Goal: Information Seeking & Learning: Understand process/instructions

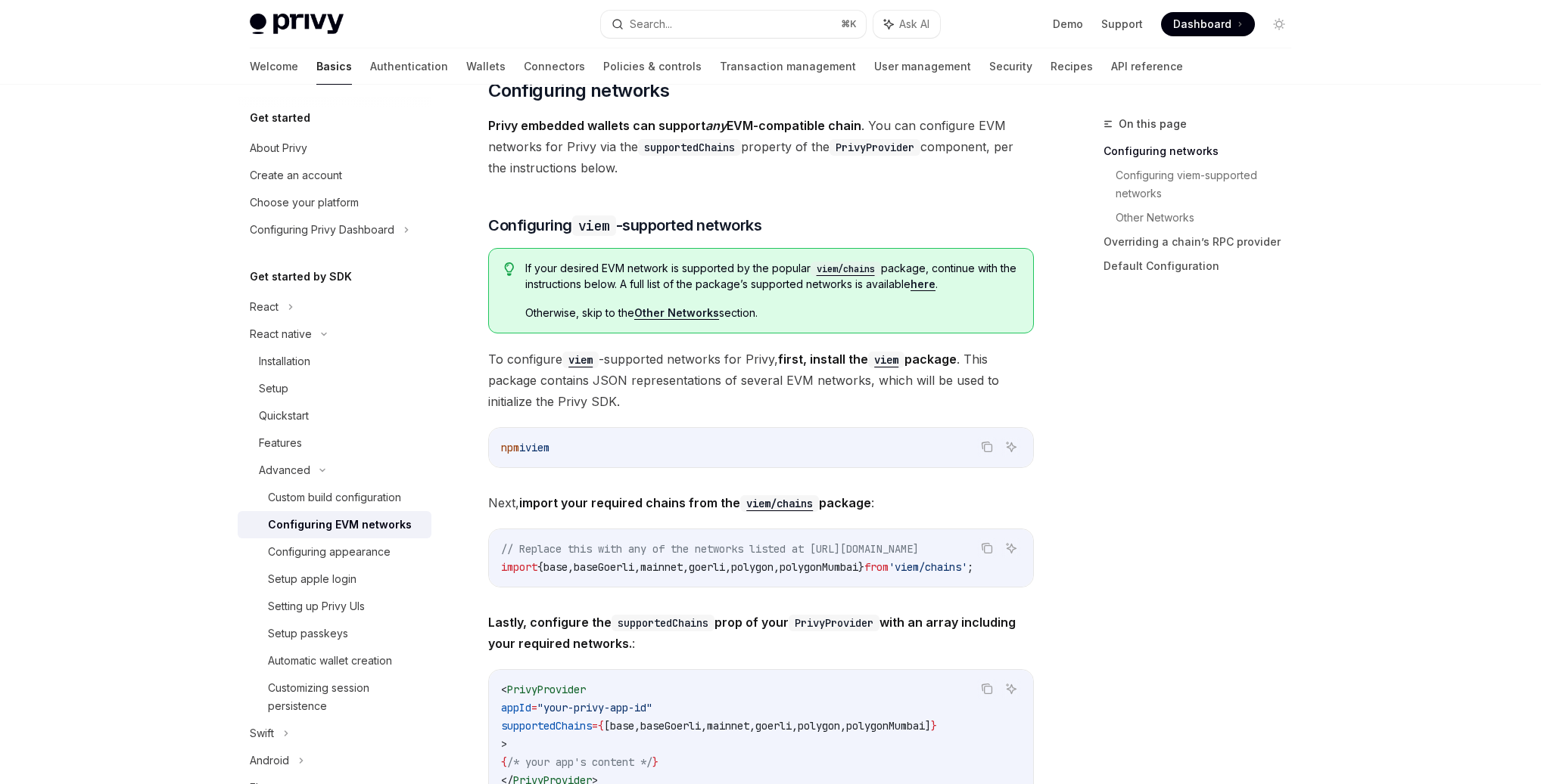
scroll to position [196, 0]
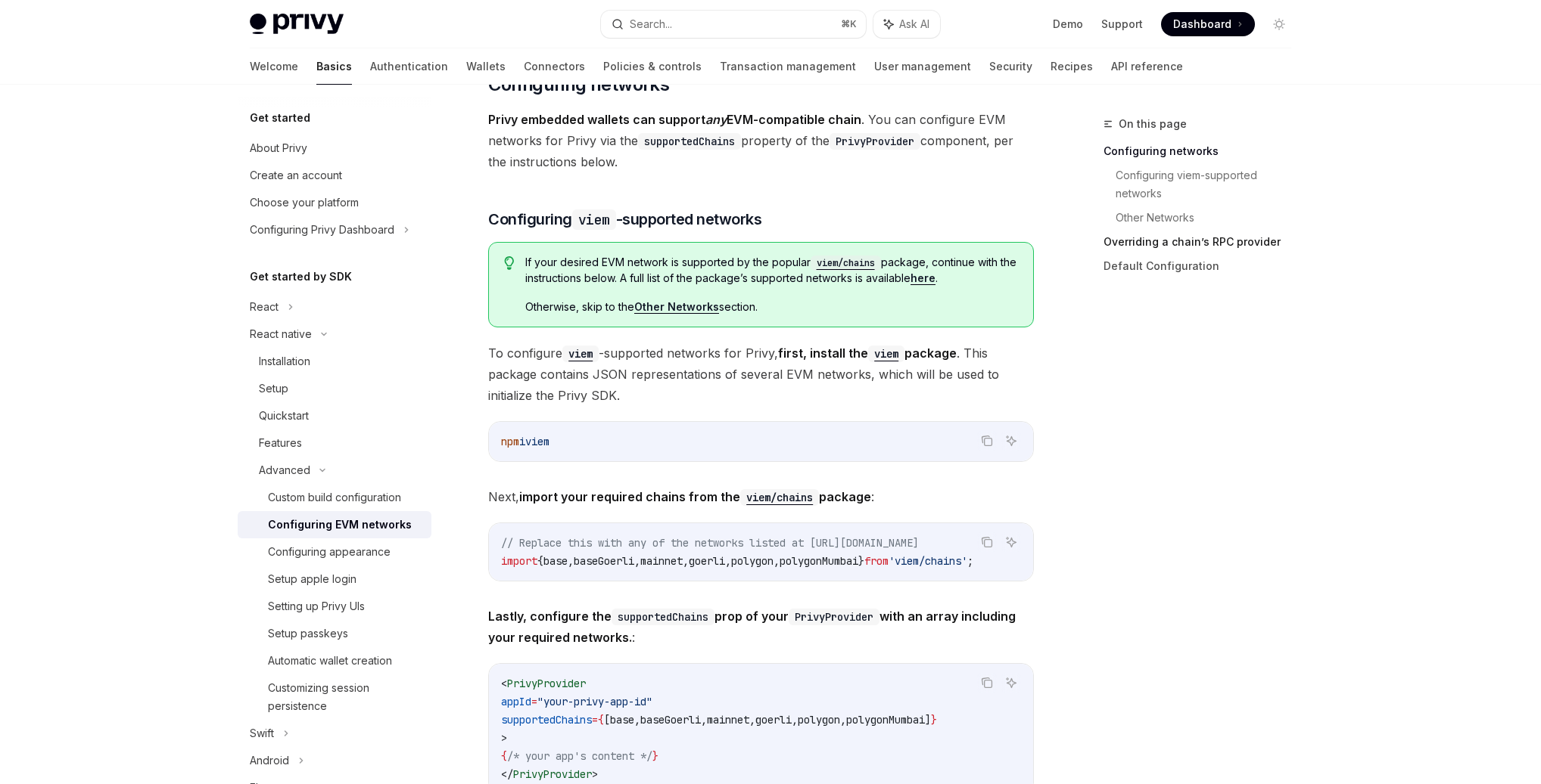
click at [1191, 245] on link "Overriding a chain’s RPC provider" at bounding box center [1203, 241] width 200 height 24
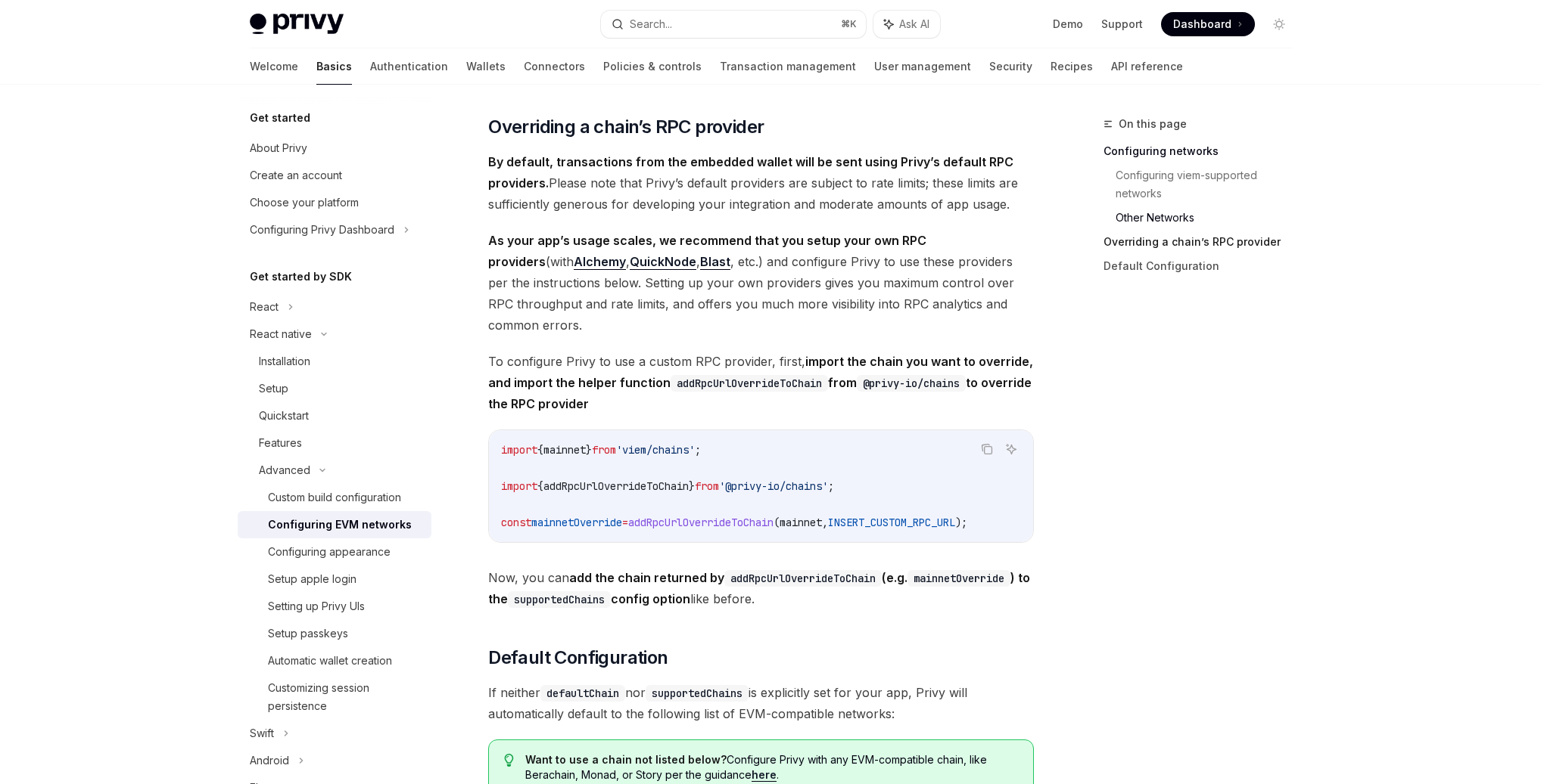
scroll to position [1655, 0]
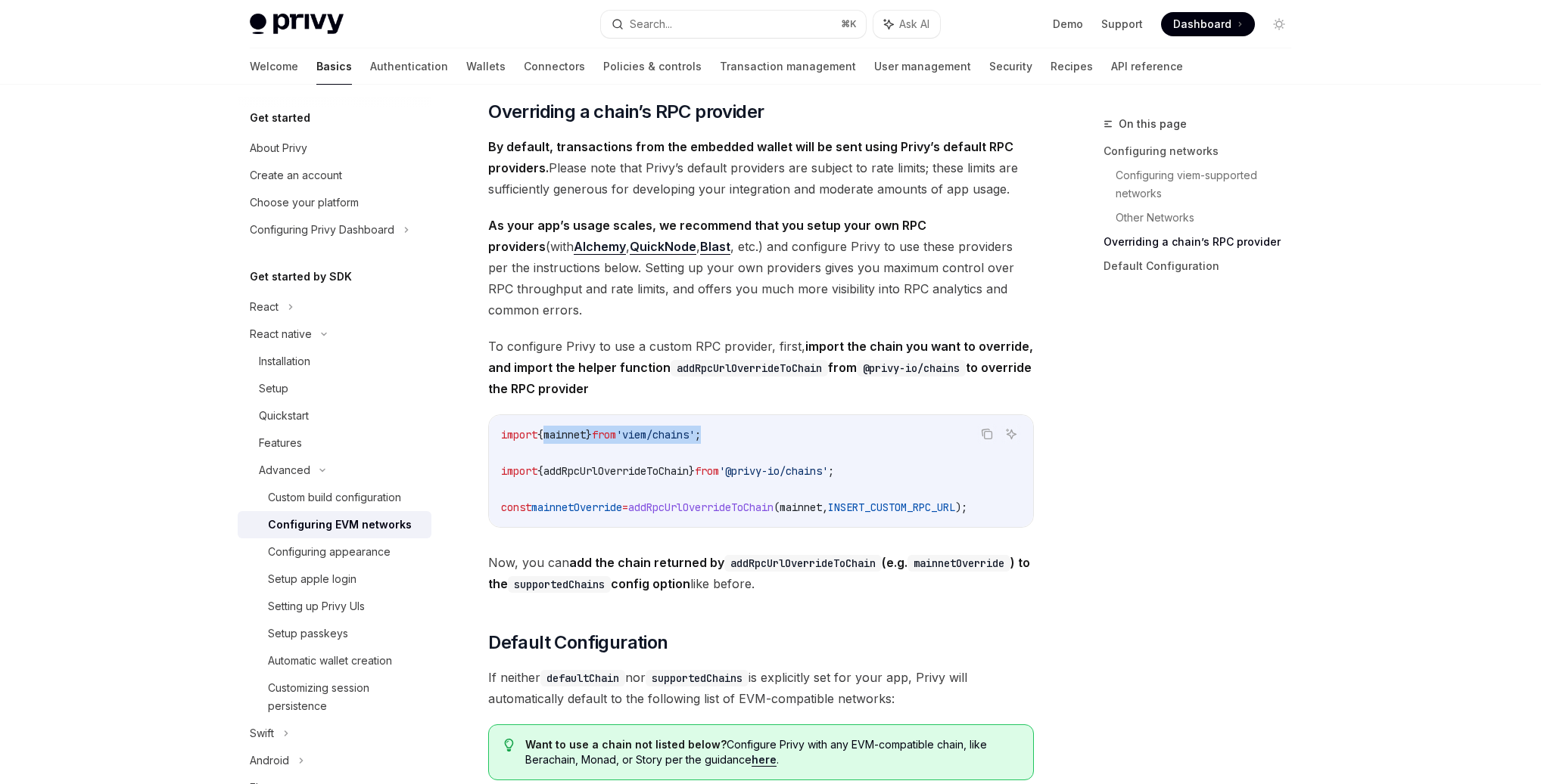
drag, startPoint x: 546, startPoint y: 451, endPoint x: 760, endPoint y: 449, distance: 214.0
click at [760, 449] on code "import { mainnet } from 'viem/chains' ; import { addRpcUrlOverrideToChain } fro…" at bounding box center [761, 471] width 520 height 91
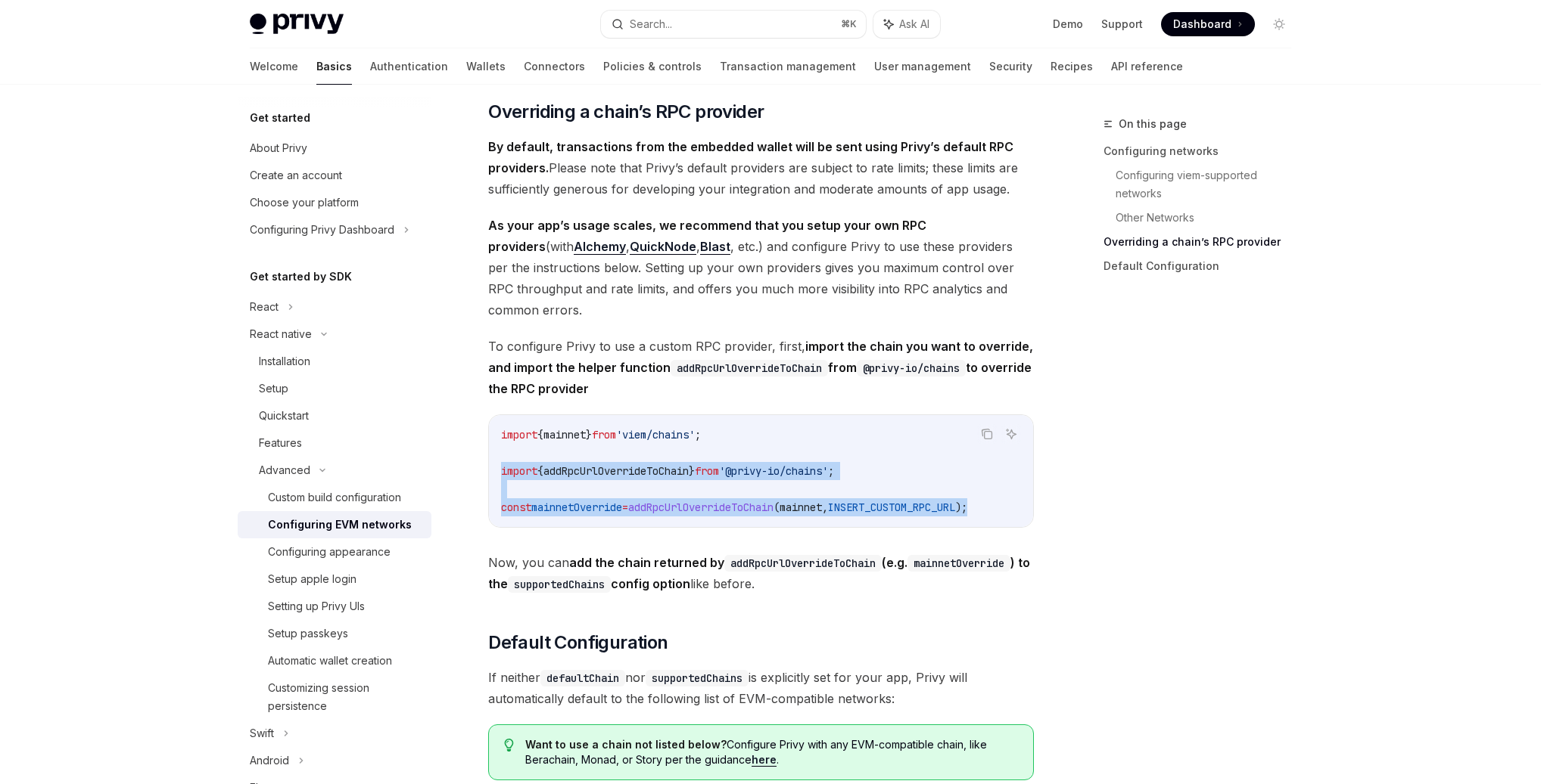
drag, startPoint x: 1016, startPoint y: 525, endPoint x: 487, endPoint y: 486, distance: 530.4
copy code "import { addRpcUrlOverrideToChain } from '@privy-io/chains' ; const mainnetOver…"
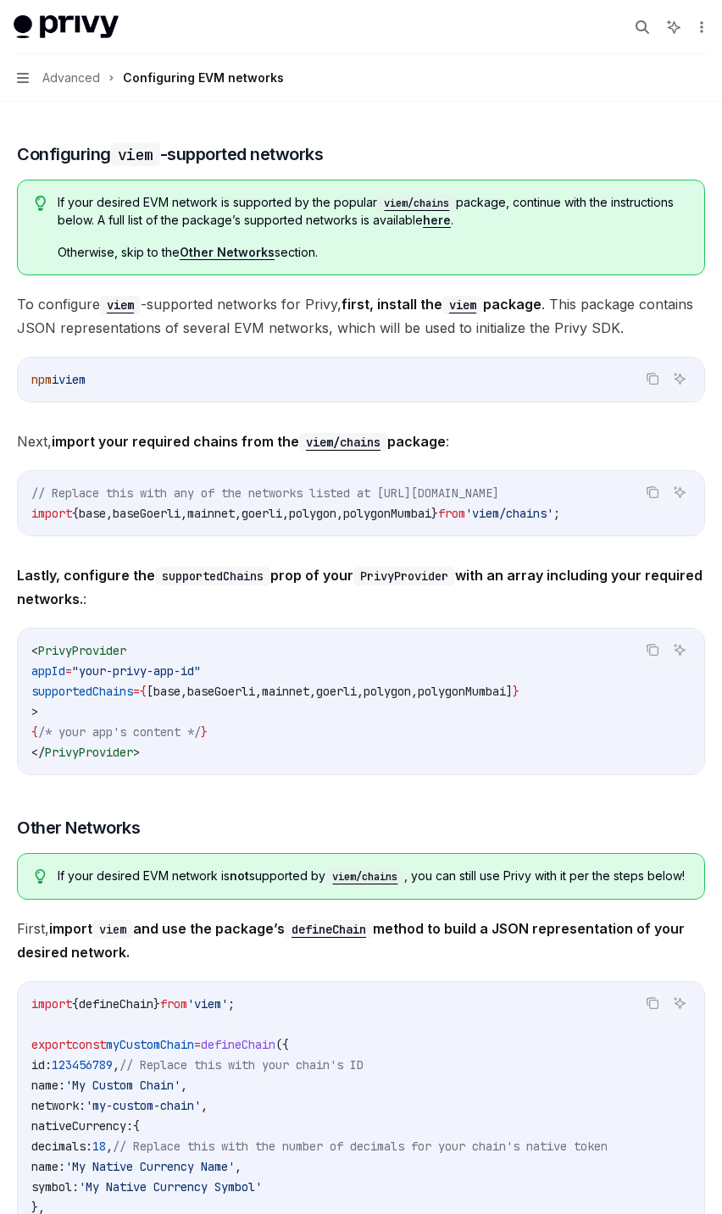
scroll to position [296, 0]
drag, startPoint x: 273, startPoint y: 111, endPoint x: 204, endPoint y: 136, distance: 73.2
click at [273, 110] on div "Read below to learn how to configure supported EVM networks for the Expo SDK an…" at bounding box center [361, 1151] width 688 height 2452
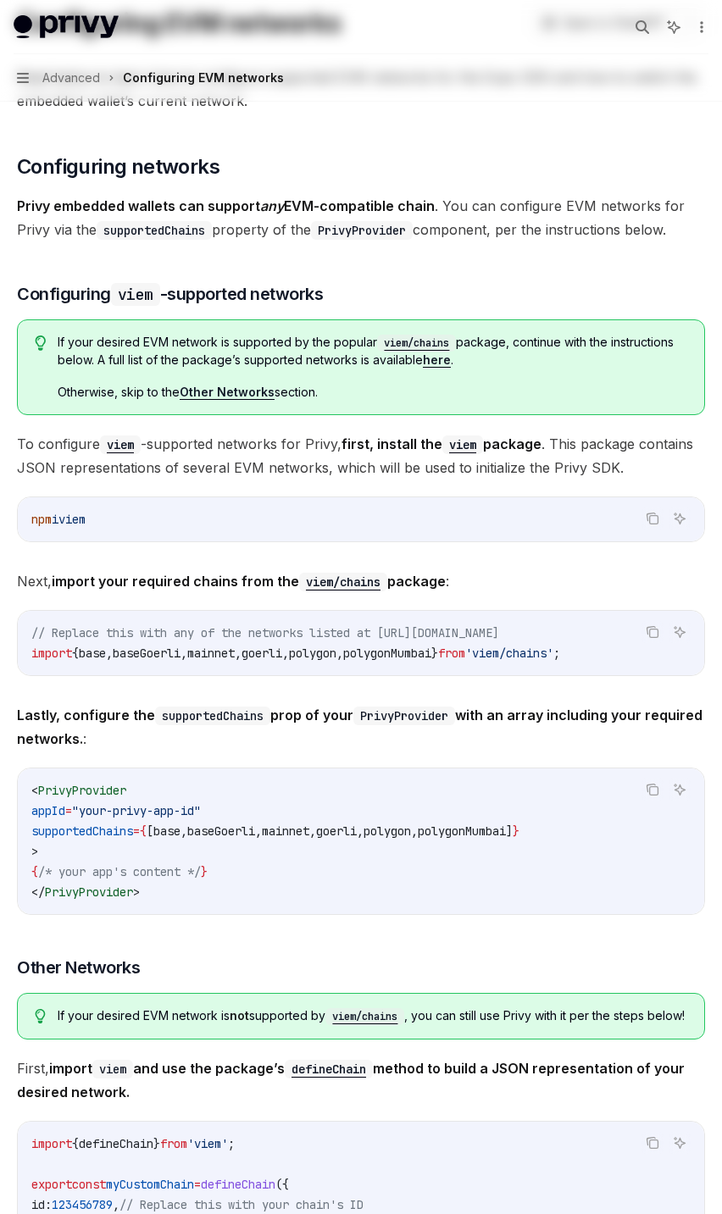
scroll to position [0, 0]
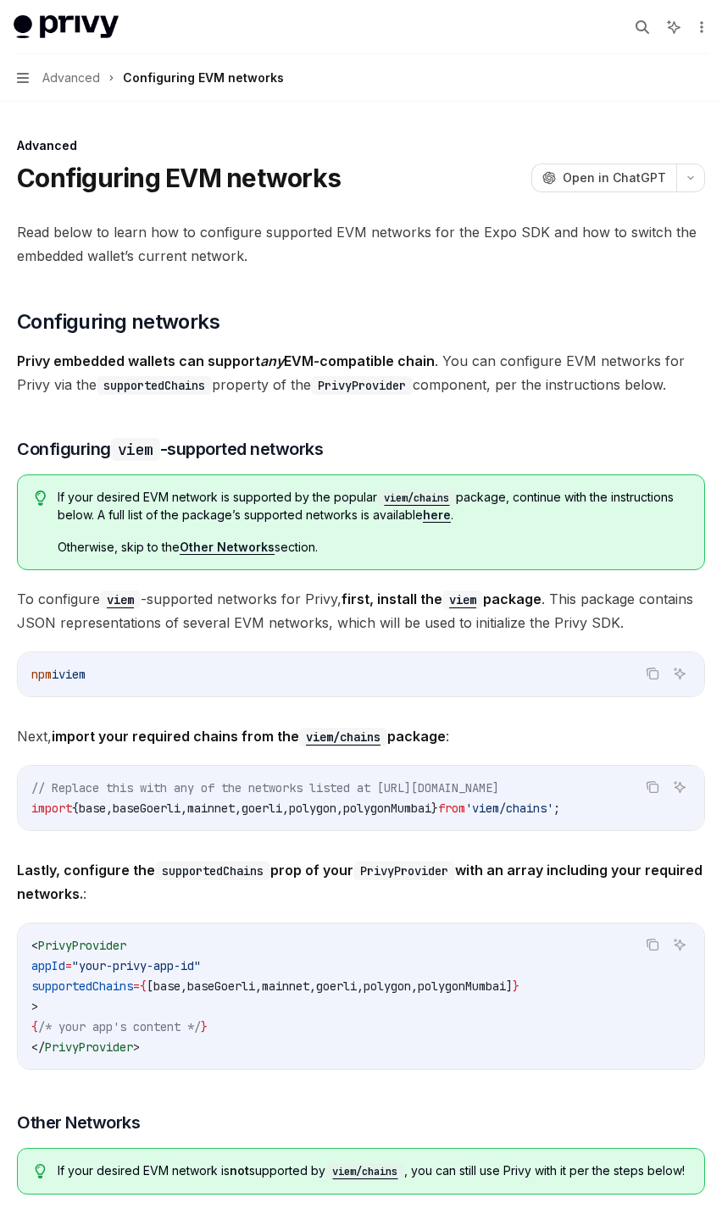
click at [38, 5] on div "Privy Docs home page Search... ⌘ K Ask AI Demo Support Dashboard Dashboard Sear…" at bounding box center [361, 27] width 695 height 54
click at [55, 31] on img at bounding box center [66, 27] width 105 height 24
type textarea "*"
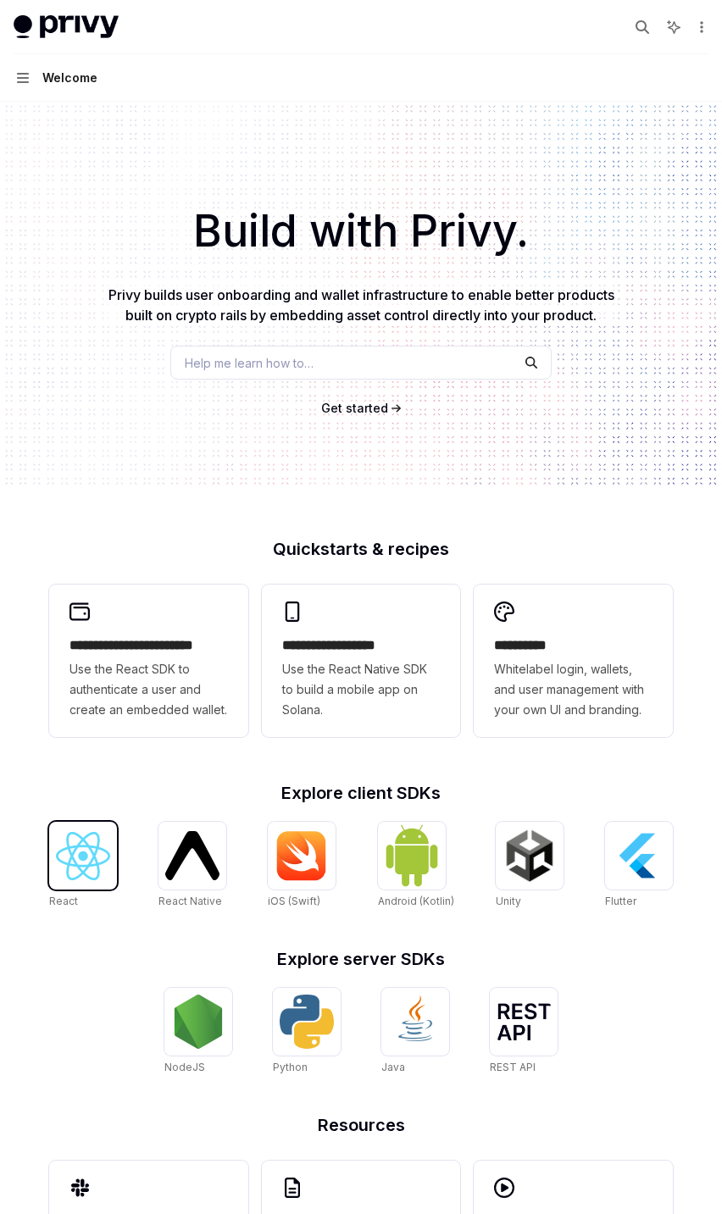
click at [85, 855] on img at bounding box center [83, 856] width 54 height 48
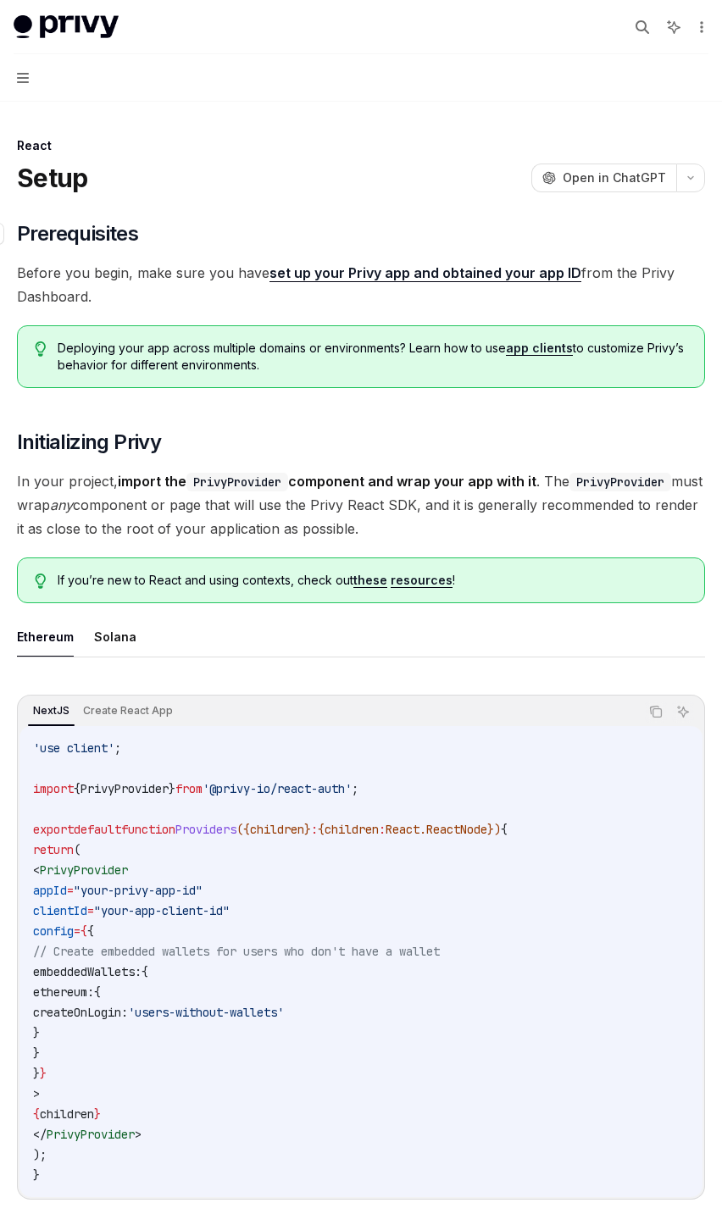
click at [164, 246] on h2 "​ Prerequisites" at bounding box center [361, 233] width 688 height 27
click at [29, 82] on button "Navigation" at bounding box center [361, 77] width 722 height 47
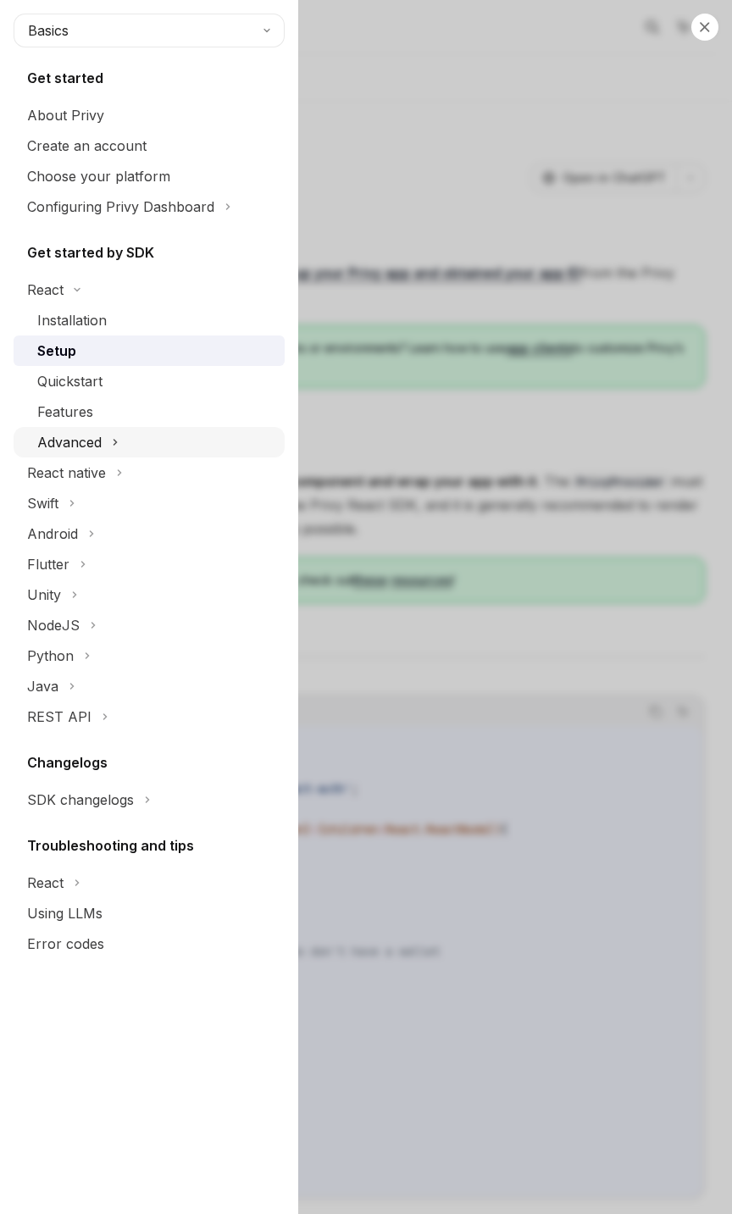
click at [118, 442] on icon at bounding box center [115, 442] width 7 height 20
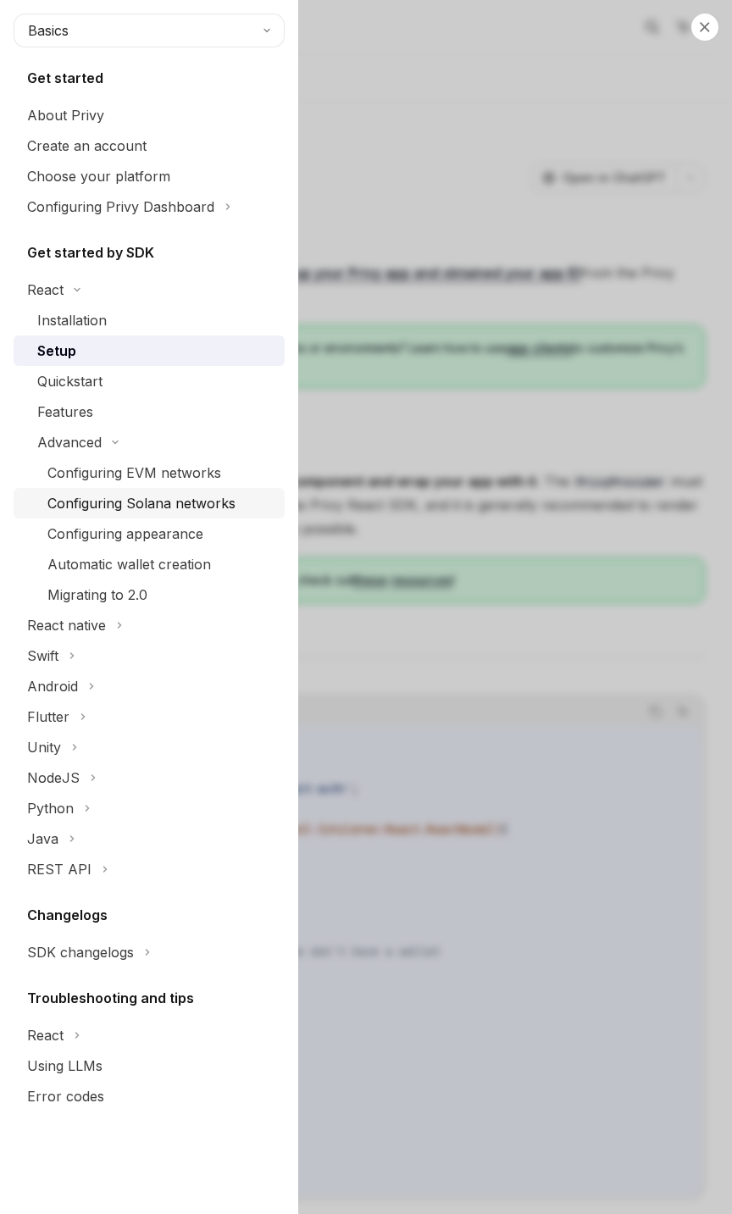
click at [152, 488] on link "Configuring Solana networks" at bounding box center [149, 503] width 271 height 30
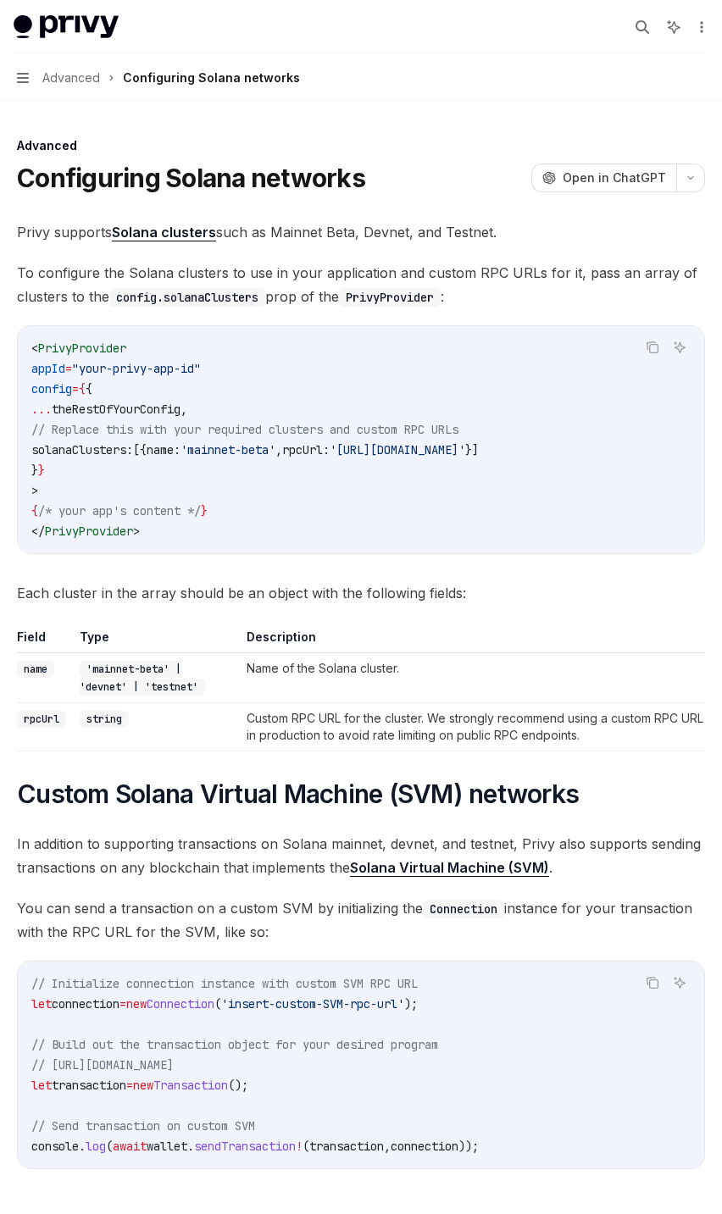
click at [112, 79] on div "Advanced Configuring Solana networks" at bounding box center [170, 78] width 257 height 20
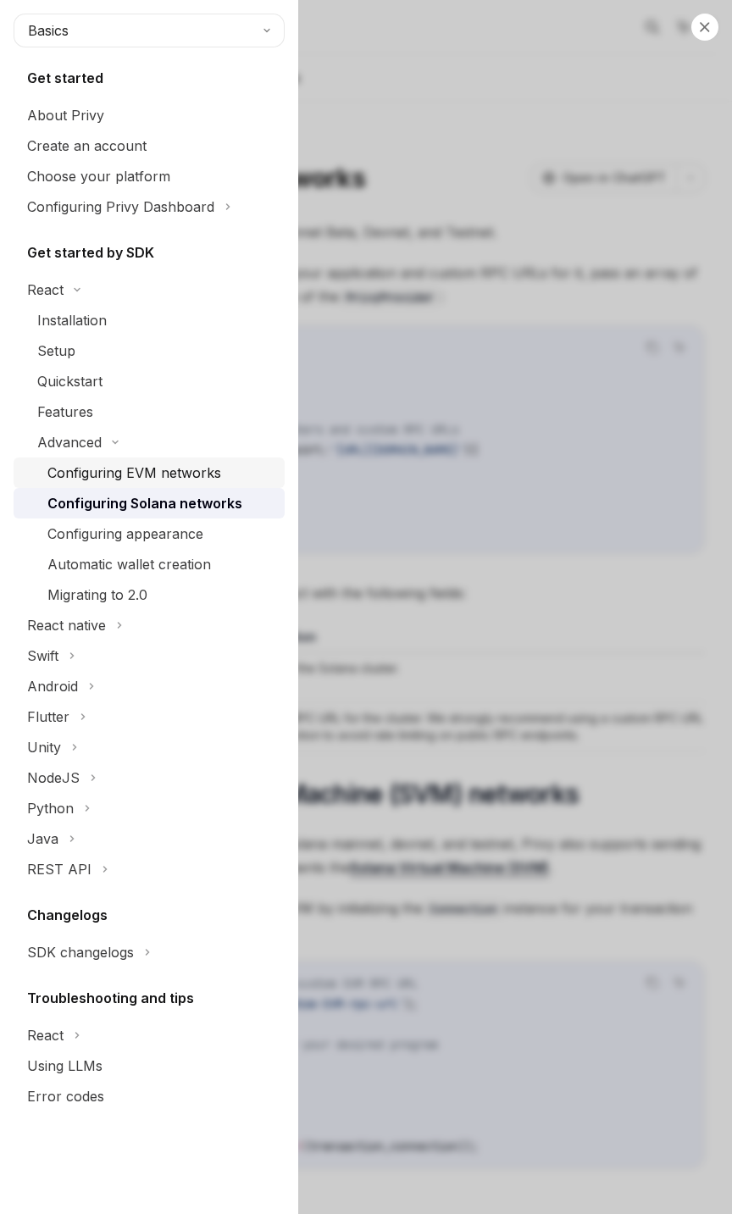
click at [151, 473] on div "Configuring EVM networks" at bounding box center [134, 472] width 174 height 20
type textarea "*"
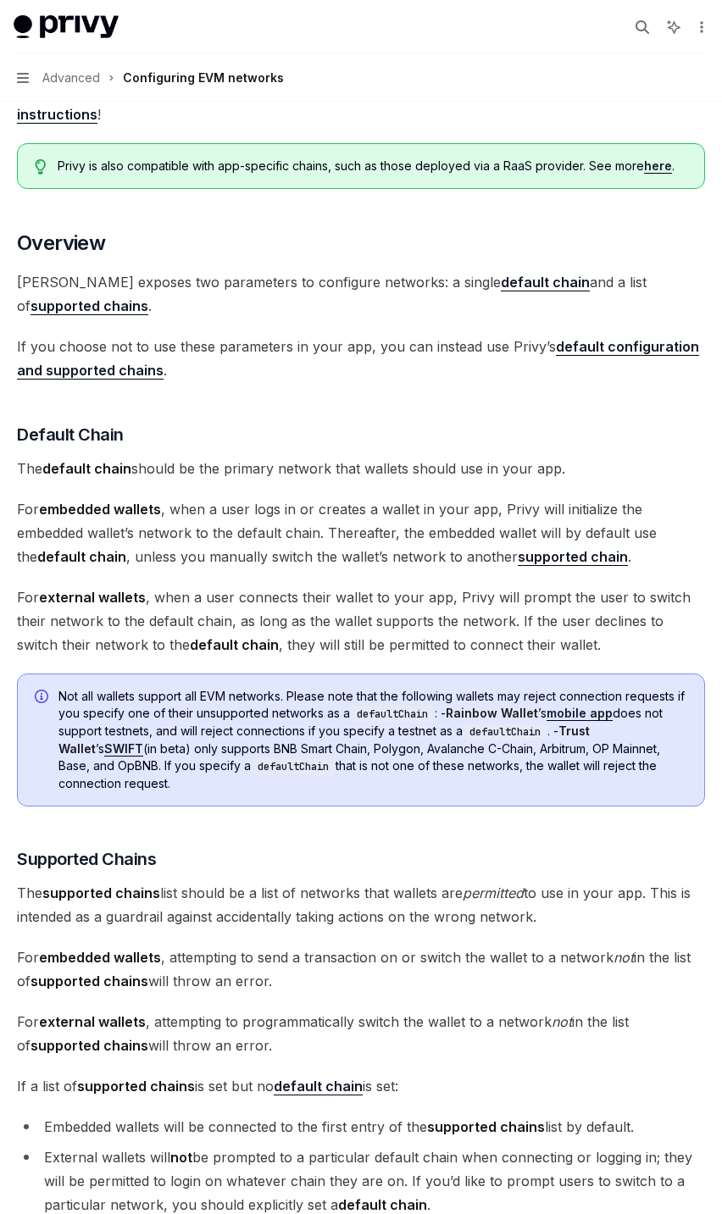
scroll to position [275, 0]
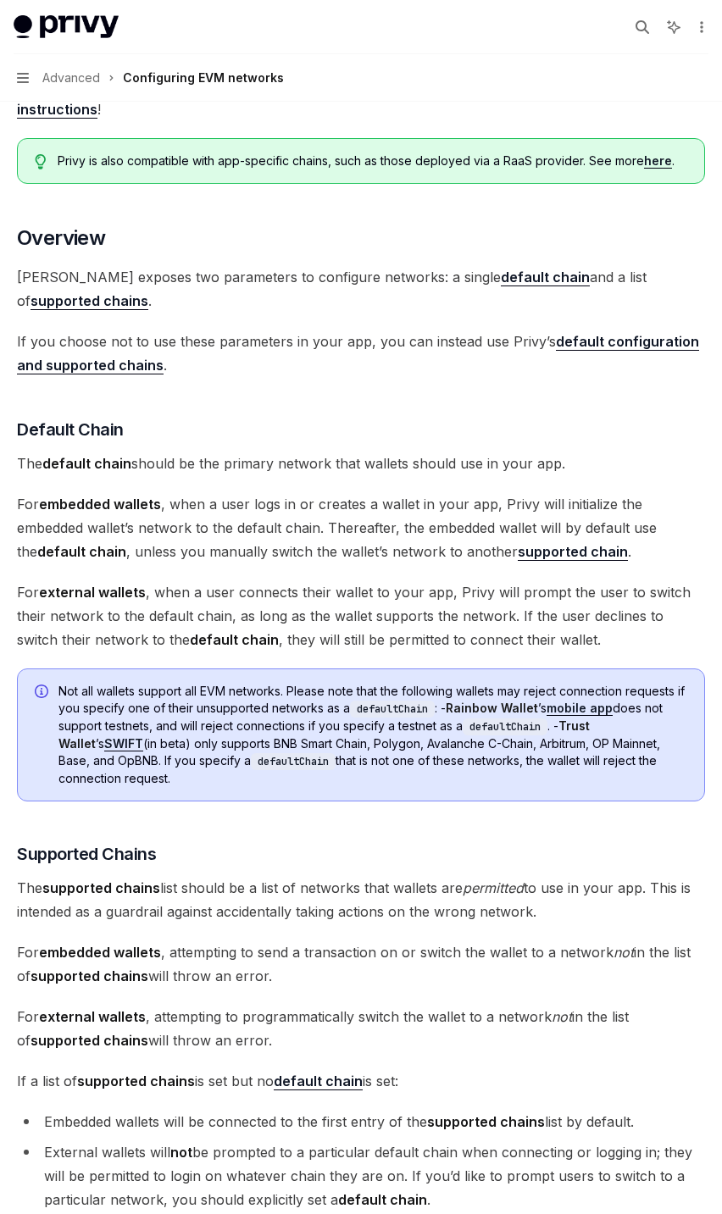
drag, startPoint x: 146, startPoint y: 440, endPoint x: 439, endPoint y: 443, distance: 293.1
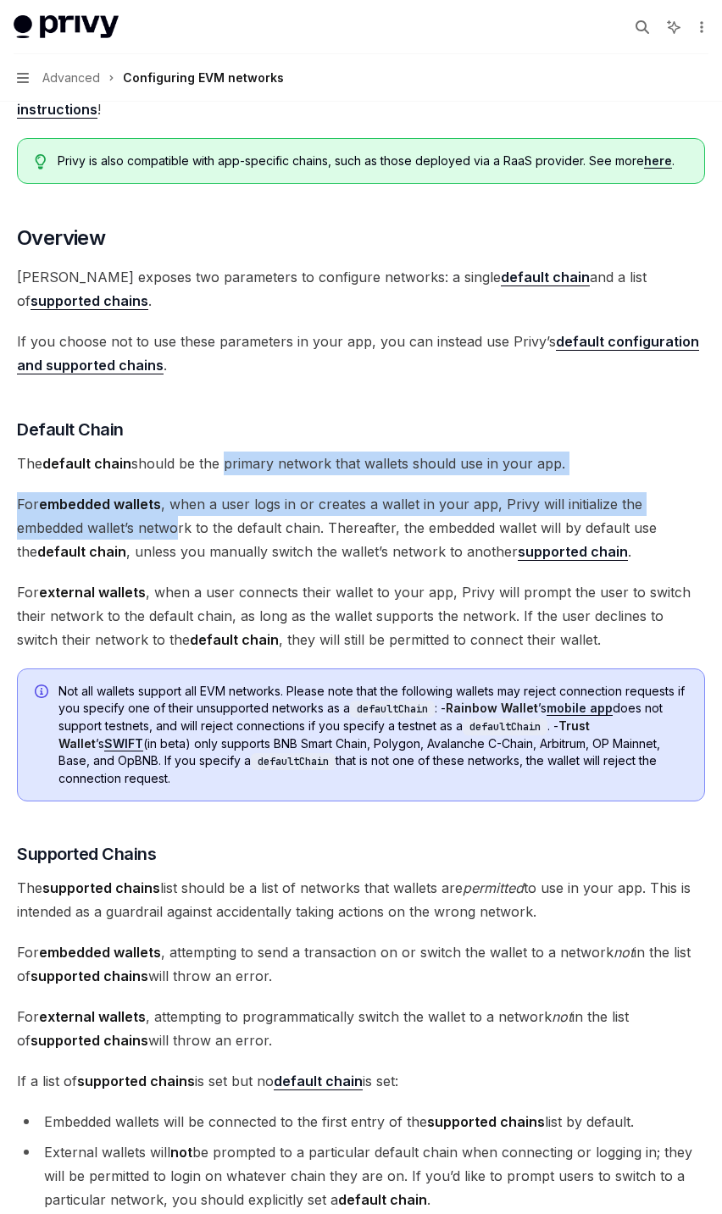
drag, startPoint x: 221, startPoint y: 436, endPoint x: 179, endPoint y: 502, distance: 78.5
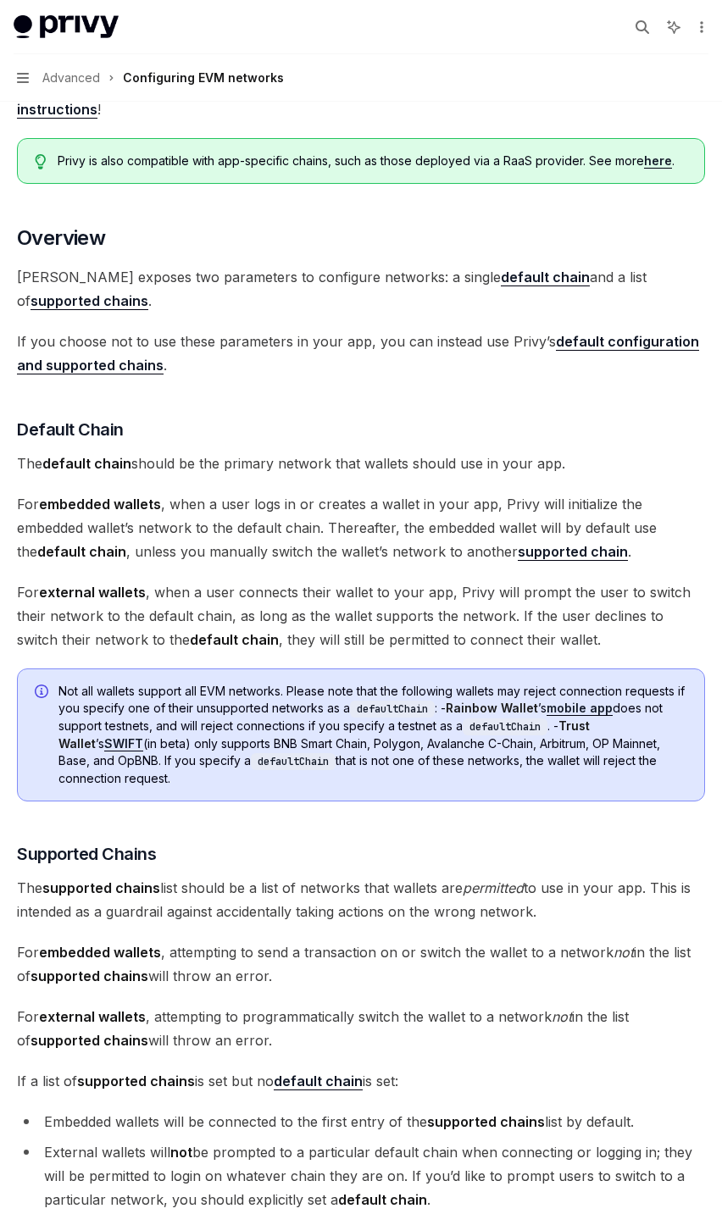
click at [261, 495] on span "For embedded wallets , when a user logs in or creates a wallet in your app, Pri…" at bounding box center [361, 527] width 688 height 71
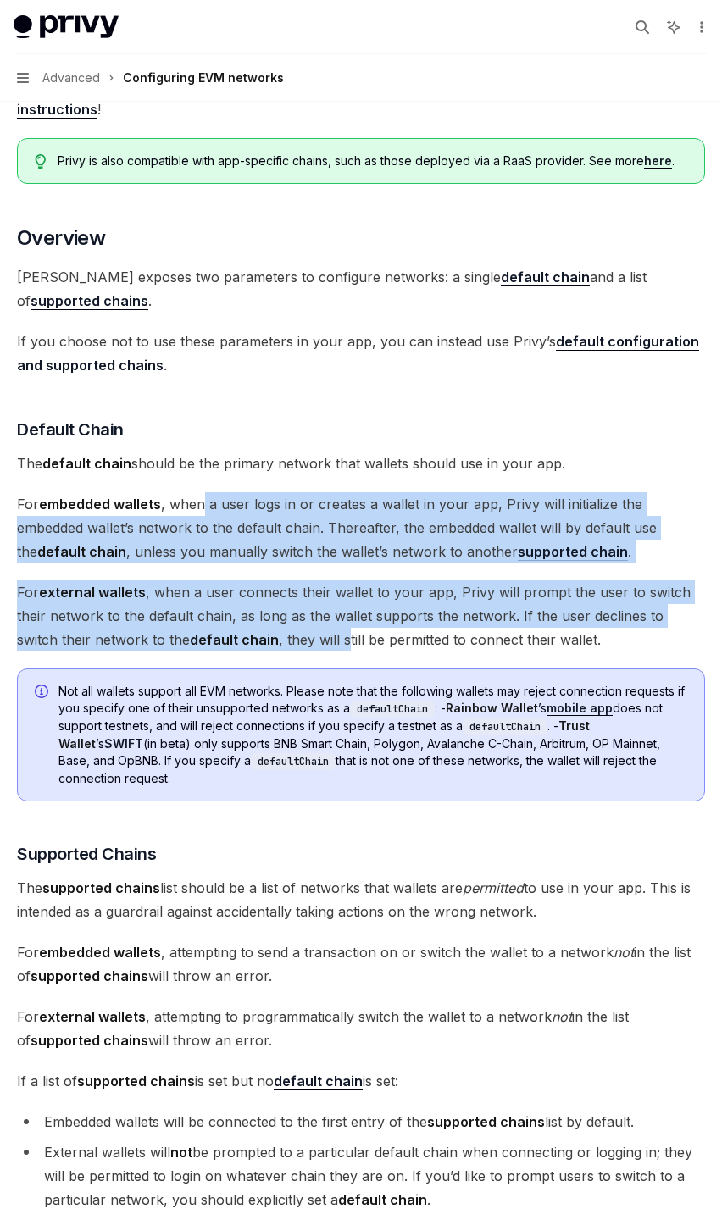
drag, startPoint x: 207, startPoint y: 481, endPoint x: 271, endPoint y: 609, distance: 143.2
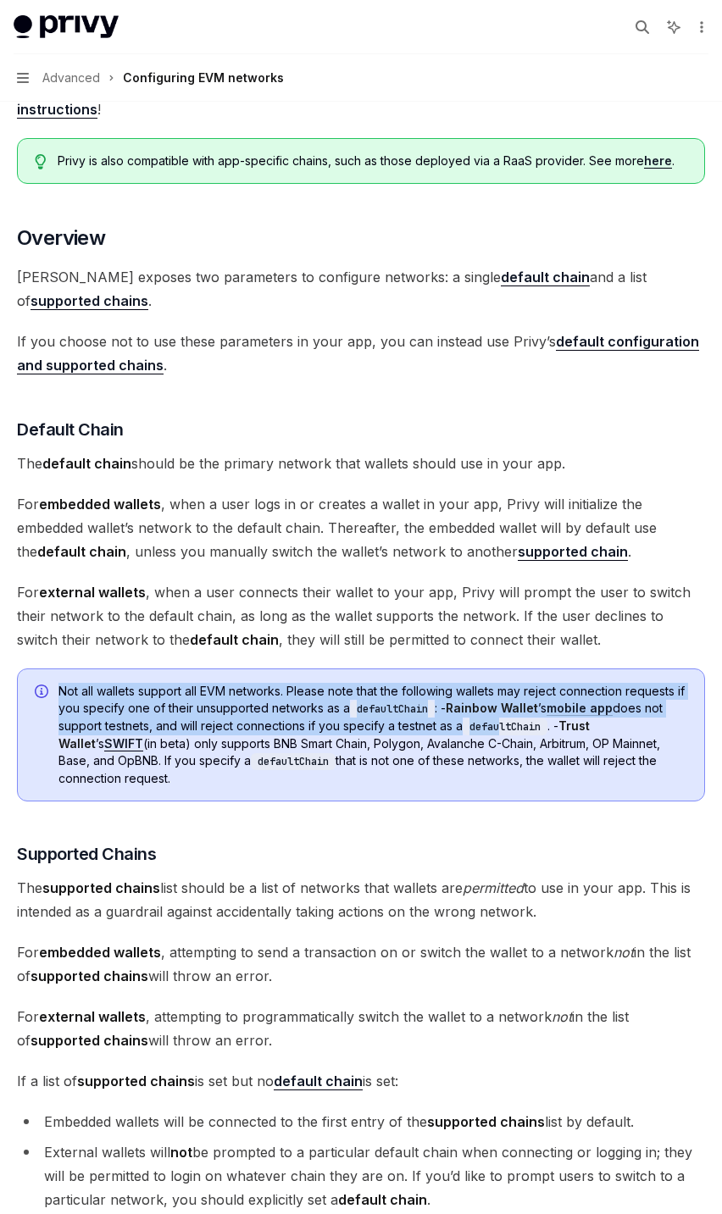
drag, startPoint x: 153, startPoint y: 657, endPoint x: 507, endPoint y: 703, distance: 356.2
click at [507, 703] on span "Not all wallets support all EVM networks. Please note that the following wallet…" at bounding box center [372, 735] width 628 height 104
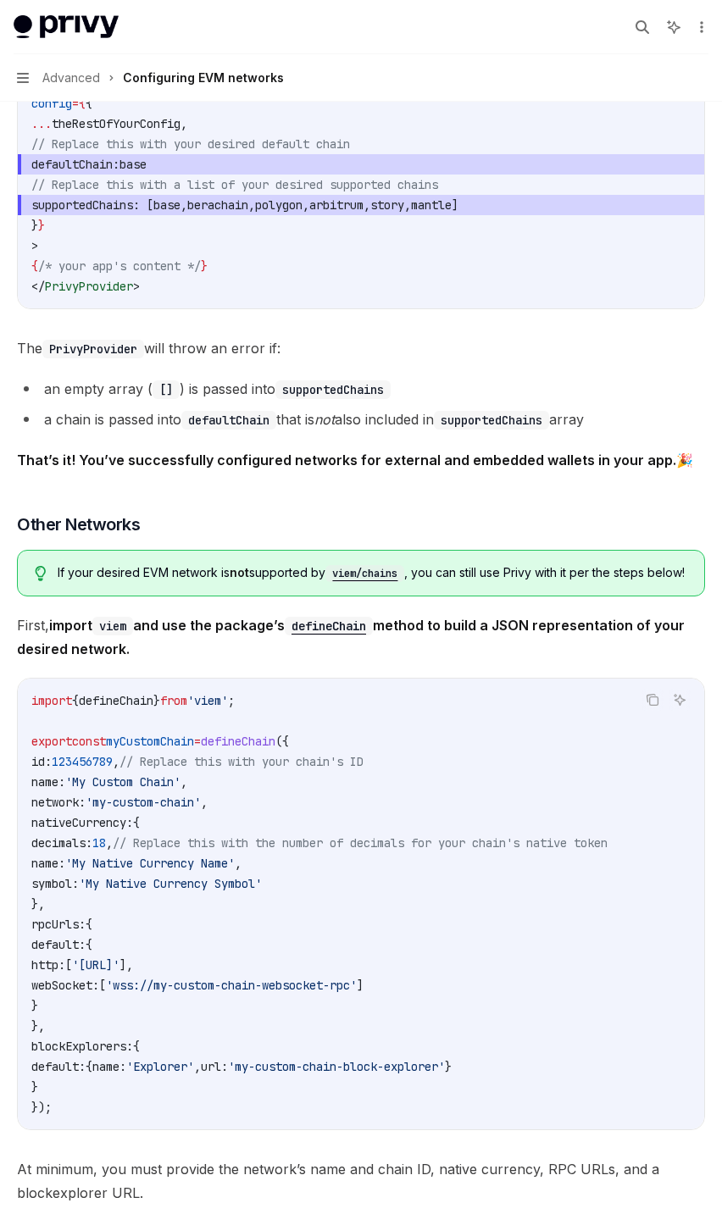
scroll to position [2224, 0]
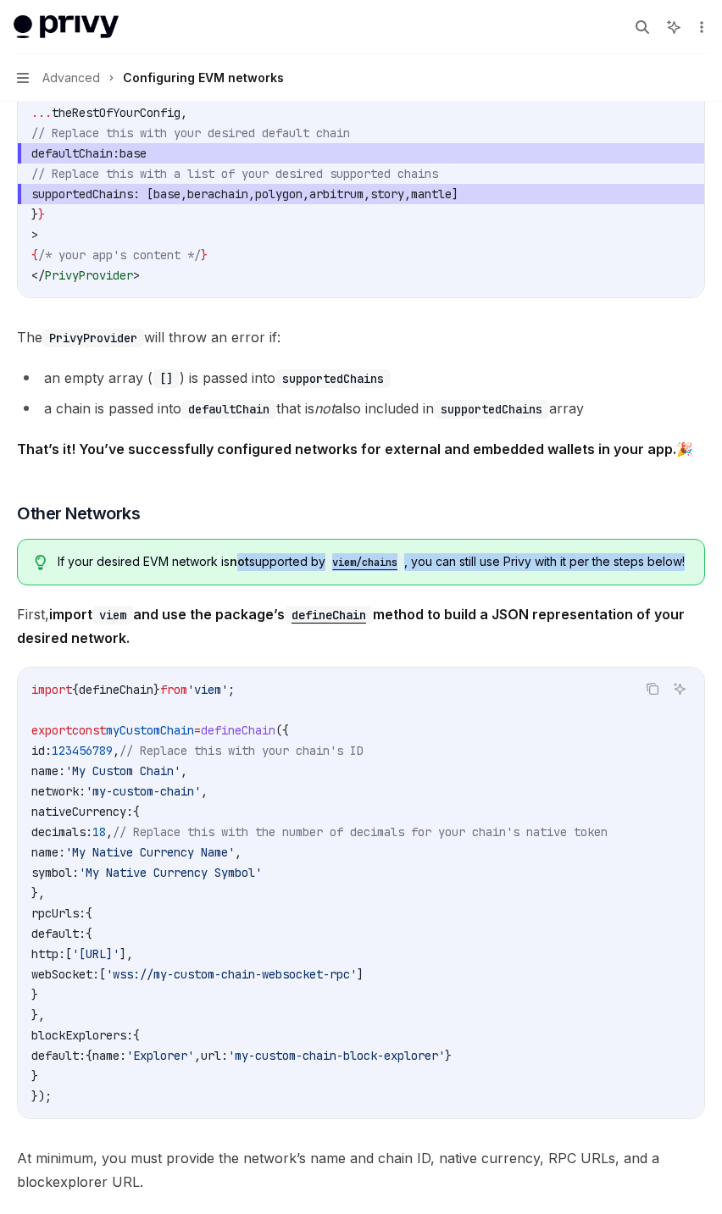
drag, startPoint x: 243, startPoint y: 563, endPoint x: 556, endPoint y: 595, distance: 315.0
click at [556, 585] on div "If your desired EVM network is not supported by viem/chains , you can still use…" at bounding box center [361, 562] width 688 height 47
drag, startPoint x: 89, startPoint y: 630, endPoint x: 231, endPoint y: 668, distance: 147.3
click at [234, 650] on span "First, import viem and use the package’s defineChain method to build a JSON rep…" at bounding box center [361, 625] width 688 height 47
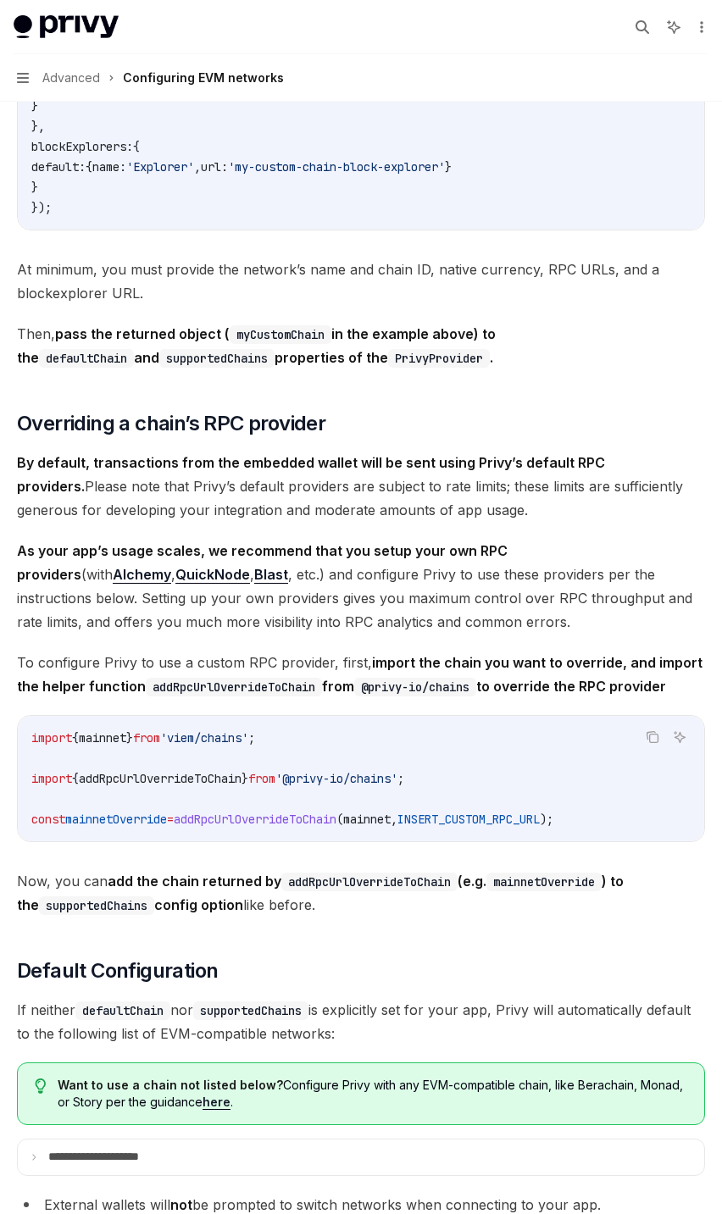
scroll to position [3124, 0]
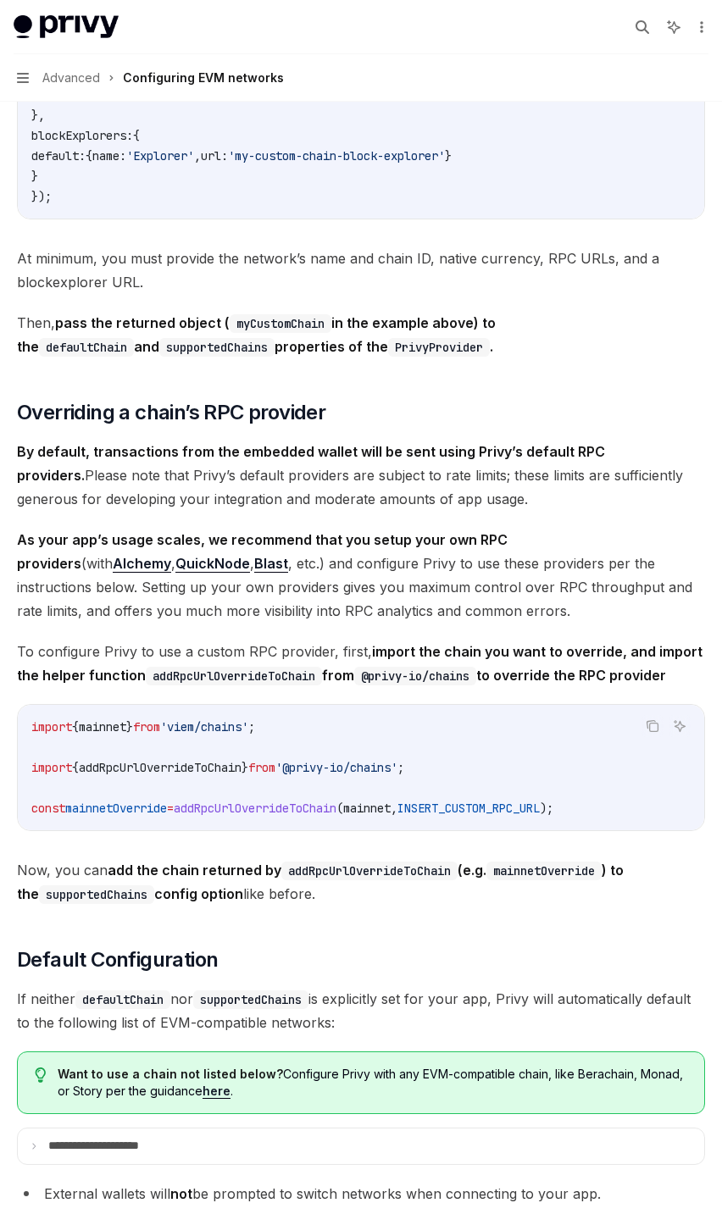
click at [187, 775] on span "addRpcUrlOverrideToChain" at bounding box center [160, 767] width 163 height 15
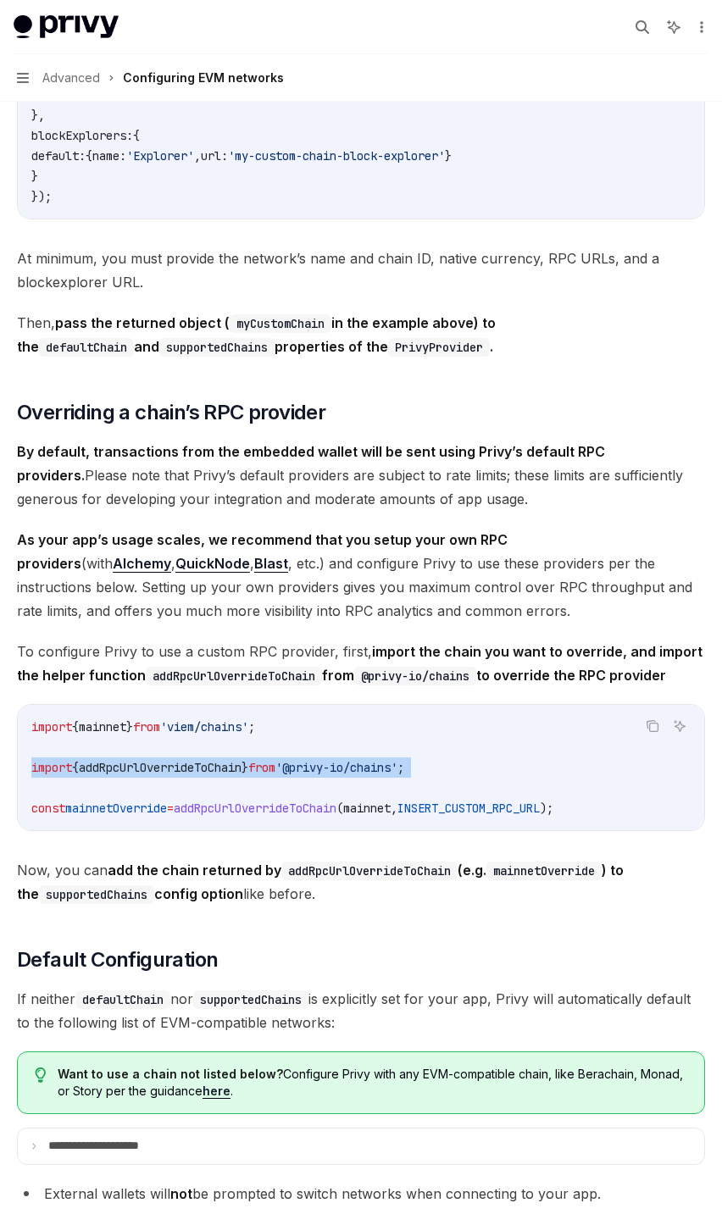
click at [187, 775] on span "addRpcUrlOverrideToChain" at bounding box center [160, 767] width 163 height 15
copy code "import { addRpcUrlOverrideToChain } from '@privy-io/chains' ;"
click at [338, 818] on code "import { mainnet } from 'viem/chains' ; import { addRpcUrlOverrideToChain } fro…" at bounding box center [360, 768] width 659 height 102
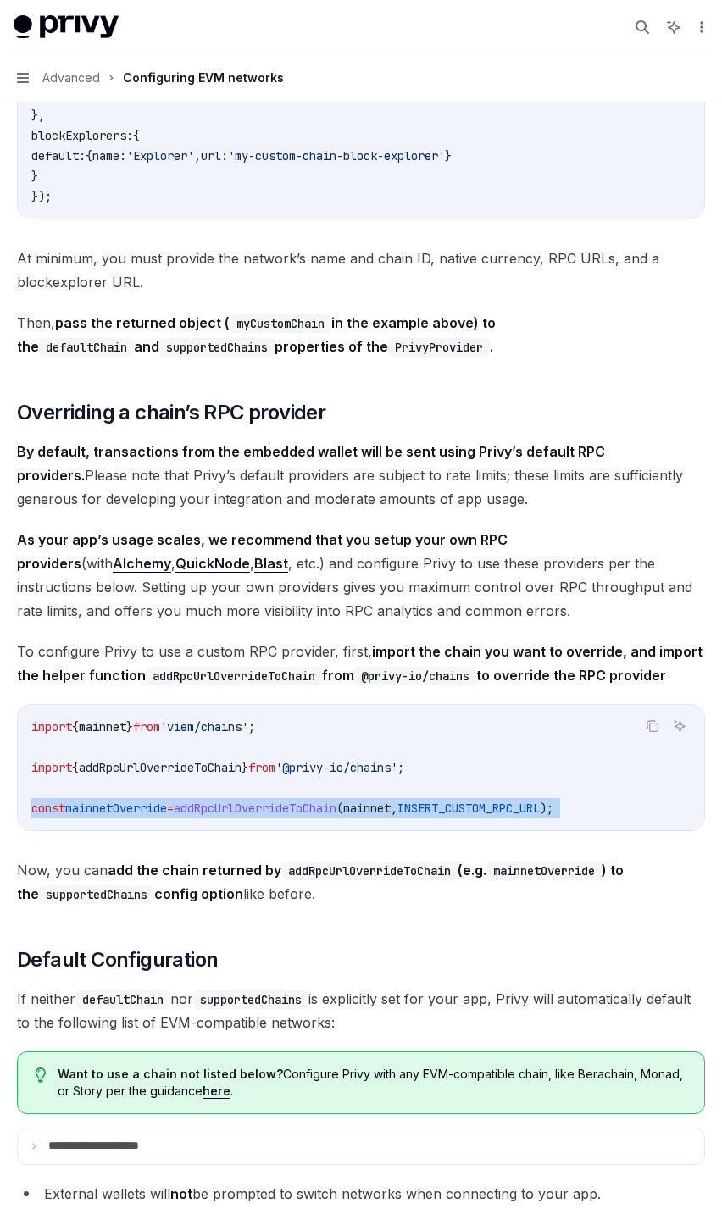
click at [336, 816] on span "addRpcUrlOverrideToChain" at bounding box center [255, 807] width 163 height 15
copy div "const mainnetOverride = addRpcUrlOverrideToChain ( mainnet , INSERT_CUSTOM_RPC_…"
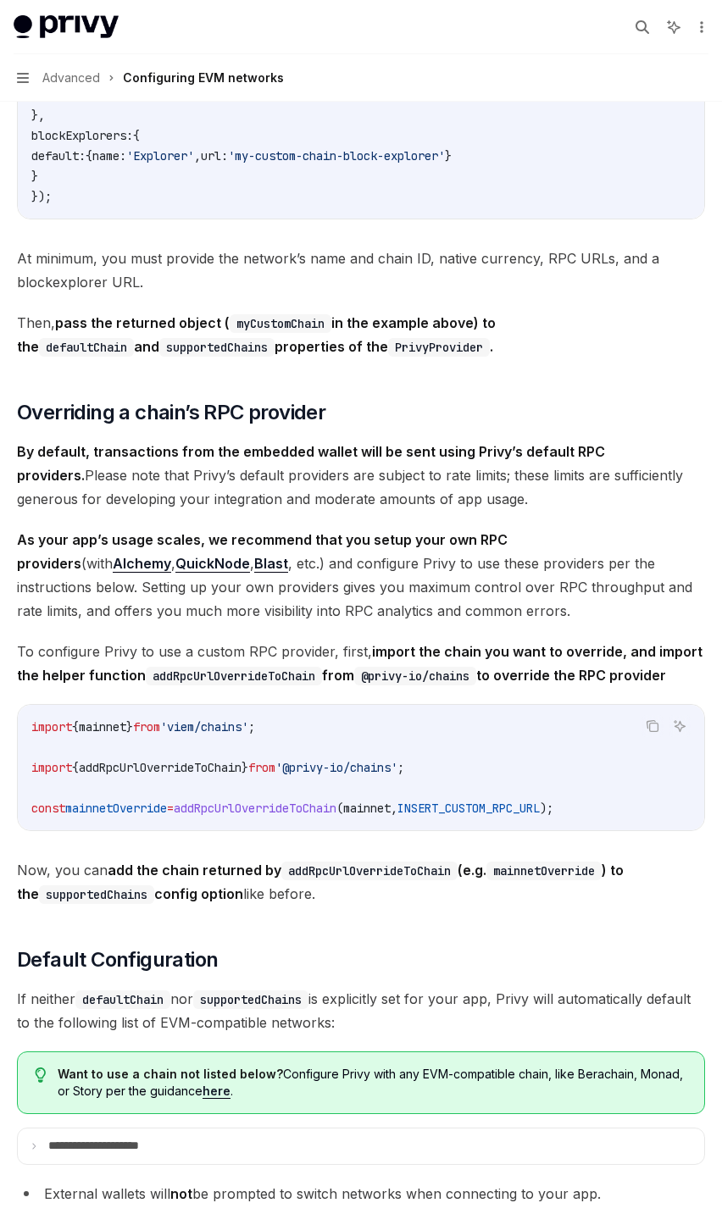
click at [241, 775] on span "addRpcUrlOverrideToChain" at bounding box center [160, 767] width 163 height 15
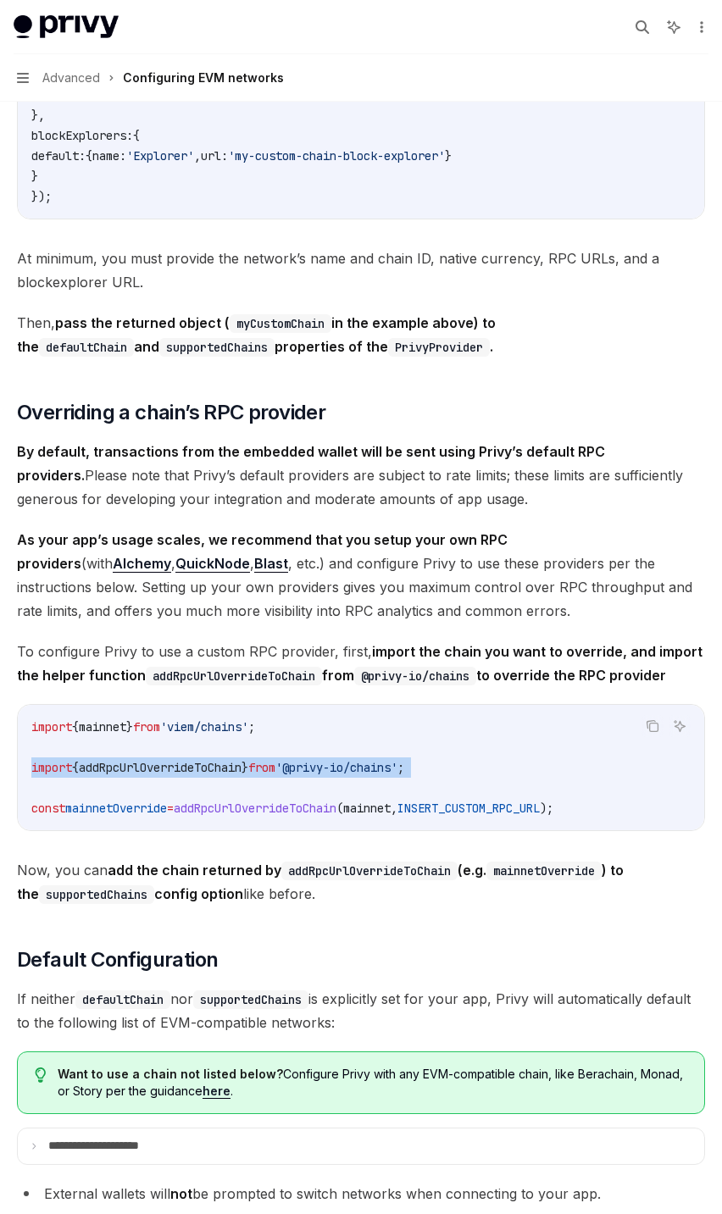
click at [241, 775] on span "addRpcUrlOverrideToChain" at bounding box center [160, 767] width 163 height 15
copy code "import { addRpcUrlOverrideToChain } from '@privy-io/chains' ;"
